Goal: Information Seeking & Learning: Compare options

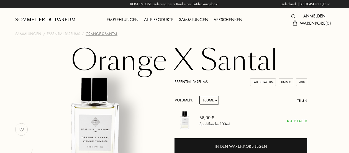
select select "DE"
select select "2"
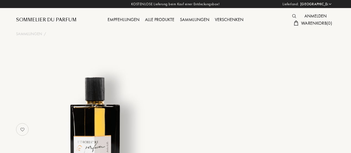
select select "DE"
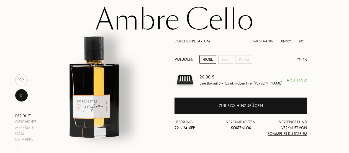
scroll to position [46, 0]
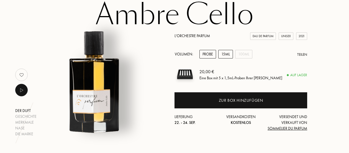
click at [224, 55] on div "15mL" at bounding box center [225, 54] width 15 height 9
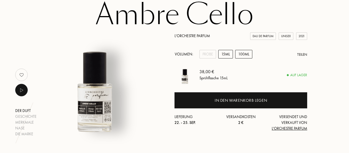
click at [244, 55] on div "100mL" at bounding box center [243, 54] width 17 height 9
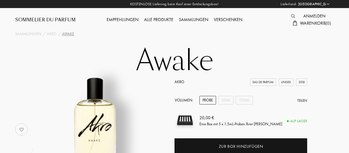
select select "DE"
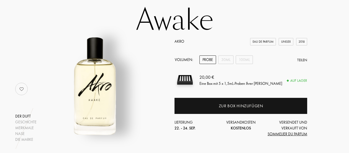
scroll to position [40, 0]
click at [228, 60] on div "30mL" at bounding box center [225, 59] width 15 height 9
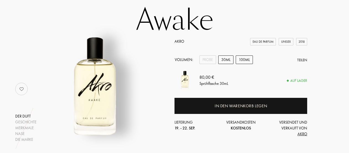
click at [245, 60] on div "100mL" at bounding box center [244, 59] width 17 height 9
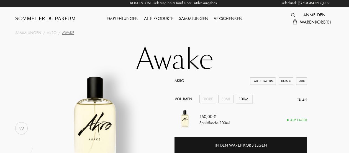
scroll to position [0, 0]
